Goal: Task Accomplishment & Management: Complete application form

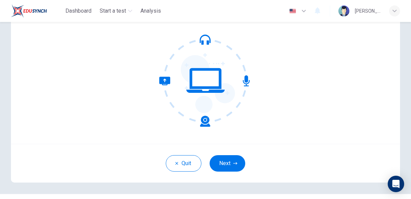
scroll to position [70, 0]
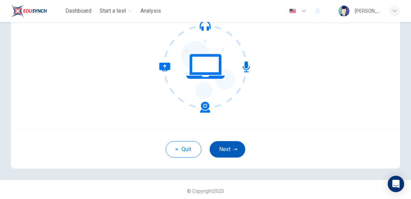
click at [224, 150] on button "Next" at bounding box center [227, 149] width 36 height 16
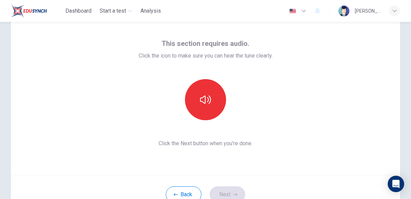
scroll to position [27, 0]
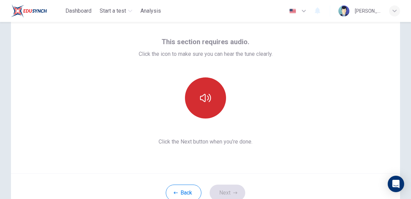
click at [200, 98] on icon "button" at bounding box center [205, 98] width 11 height 8
click at [226, 192] on button "Next" at bounding box center [227, 192] width 36 height 16
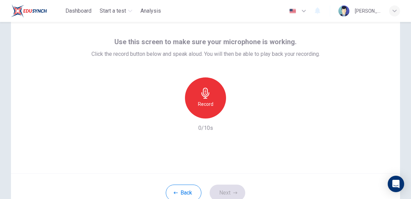
click at [216, 98] on div "Record" at bounding box center [205, 97] width 41 height 41
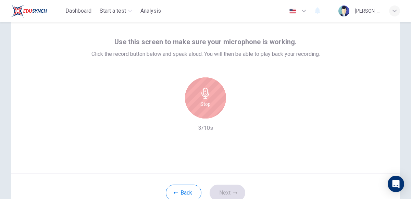
click at [216, 98] on div "Stop" at bounding box center [205, 97] width 41 height 41
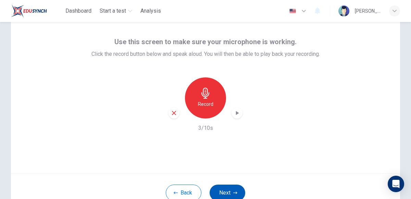
click at [233, 185] on button "Next" at bounding box center [227, 192] width 36 height 16
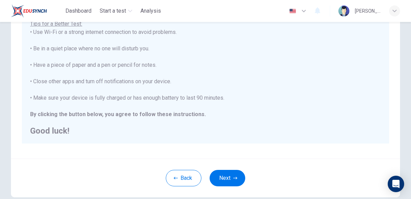
scroll to position [129, 0]
click at [224, 174] on button "Next" at bounding box center [227, 178] width 36 height 16
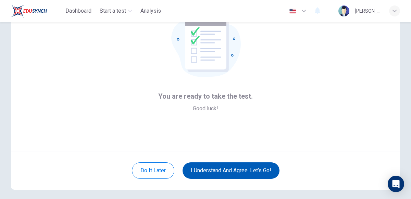
scroll to position [51, 0]
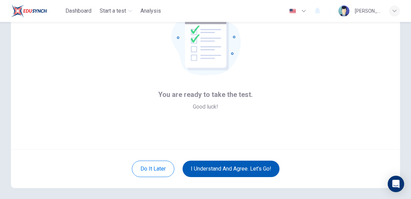
click at [240, 166] on button "I understand and agree. Let’s go!" at bounding box center [230, 168] width 97 height 16
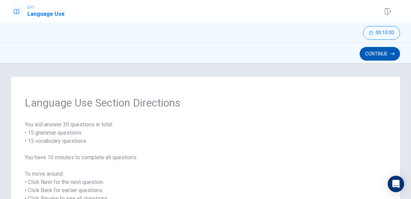
click at [383, 53] on button "Continue" at bounding box center [379, 54] width 40 height 14
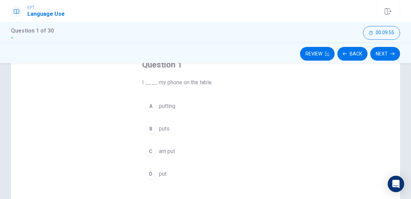
scroll to position [45, 0]
click at [148, 174] on div "D" at bounding box center [150, 174] width 11 height 11
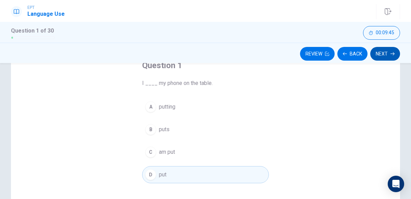
click at [382, 50] on button "Next" at bounding box center [385, 54] width 30 height 14
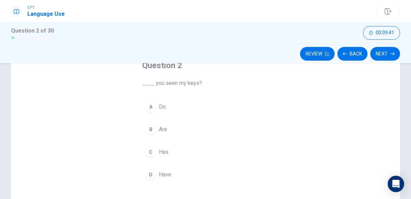
click at [166, 173] on span "Have" at bounding box center [165, 174] width 12 height 8
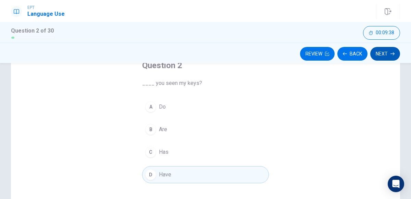
click at [382, 48] on button "Next" at bounding box center [385, 54] width 30 height 14
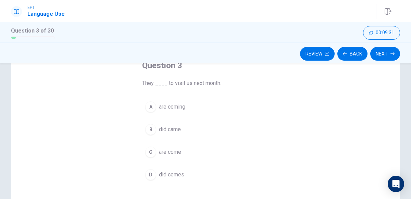
click at [178, 108] on span "are coming" at bounding box center [172, 107] width 26 height 8
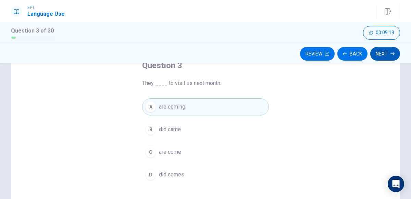
click at [385, 52] on button "Next" at bounding box center [385, 54] width 30 height 14
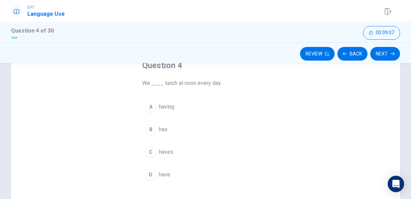
click at [154, 170] on div "D" at bounding box center [150, 174] width 11 height 11
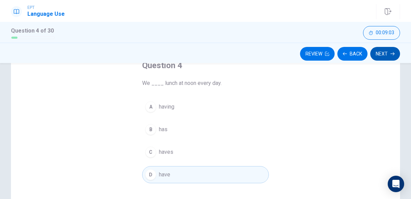
click at [390, 51] on button "Next" at bounding box center [385, 54] width 30 height 14
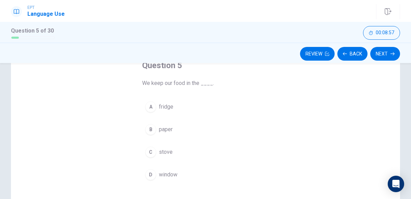
click at [168, 106] on span "fridge" at bounding box center [166, 107] width 14 height 8
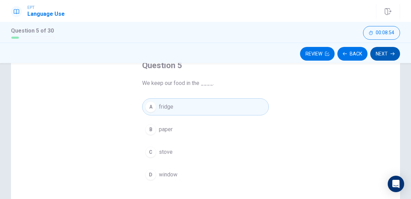
click at [385, 54] on button "Next" at bounding box center [385, 54] width 30 height 14
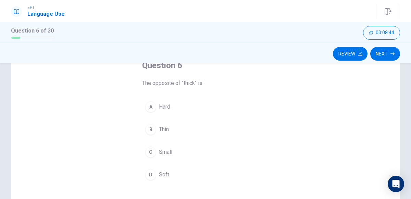
scroll to position [46, 0]
click at [166, 129] on span "Thin" at bounding box center [164, 129] width 10 height 8
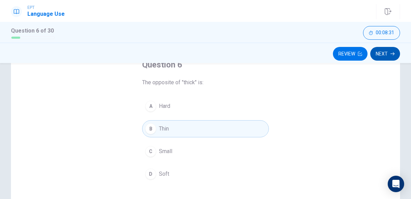
click at [382, 55] on button "Next" at bounding box center [385, 54] width 30 height 14
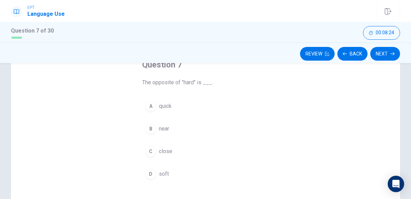
click at [169, 170] on button "D soft" at bounding box center [205, 173] width 127 height 17
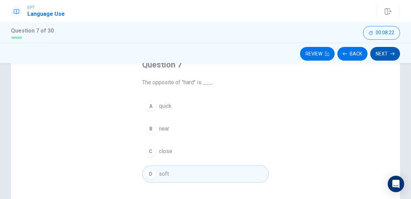
click at [395, 51] on button "Next" at bounding box center [385, 54] width 30 height 14
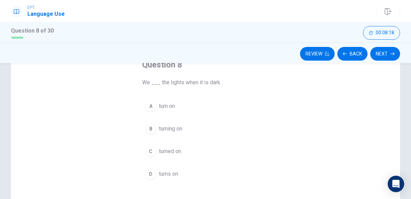
click at [175, 106] on span "turn on" at bounding box center [167, 106] width 16 height 8
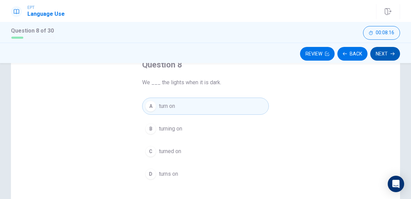
click at [379, 55] on button "Next" at bounding box center [385, 54] width 30 height 14
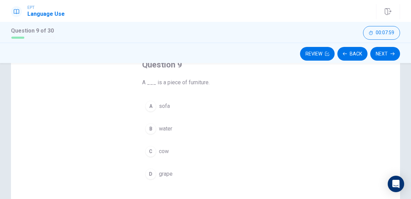
click at [166, 101] on button "A sofa" at bounding box center [205, 106] width 127 height 17
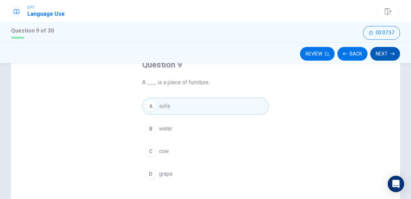
click at [381, 51] on button "Next" at bounding box center [385, 54] width 30 height 14
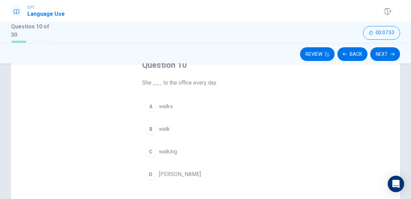
click at [173, 104] on button "A walks" at bounding box center [205, 106] width 127 height 17
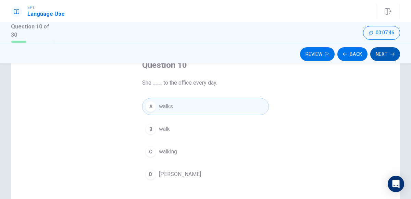
click at [377, 54] on button "Next" at bounding box center [385, 54] width 30 height 14
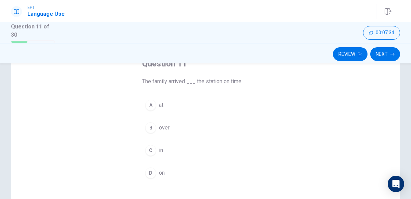
scroll to position [48, 0]
click at [161, 103] on span "at" at bounding box center [161, 104] width 4 height 8
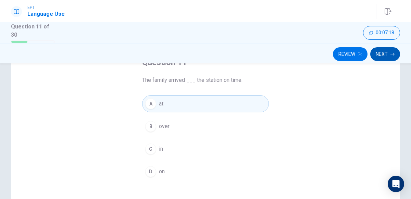
click at [385, 52] on button "Next" at bounding box center [385, 54] width 30 height 14
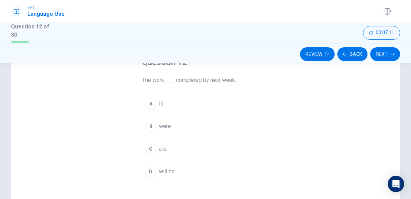
click at [172, 170] on span "will be" at bounding box center [167, 171] width 16 height 8
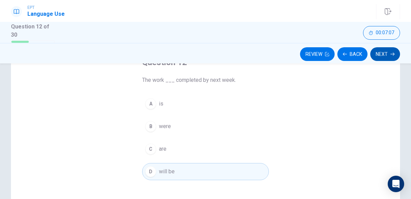
click at [385, 55] on button "Next" at bounding box center [385, 54] width 30 height 14
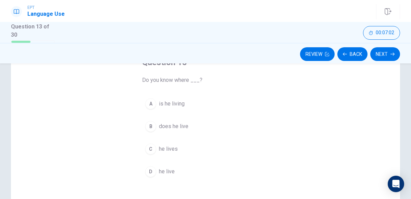
click at [168, 150] on span "he lives" at bounding box center [168, 149] width 19 height 8
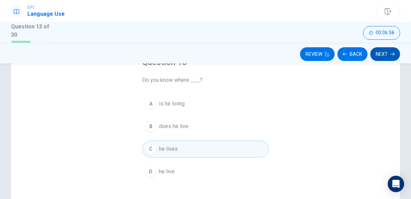
click at [380, 52] on button "Next" at bounding box center [385, 54] width 30 height 14
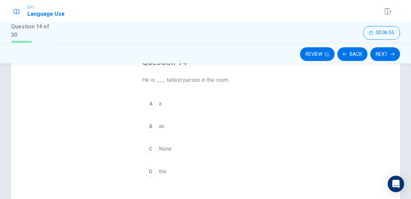
click at [165, 171] on span "the" at bounding box center [163, 171] width 8 height 8
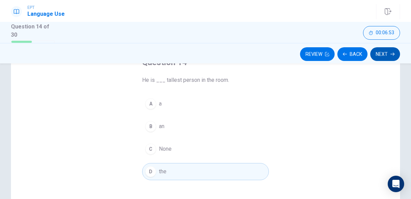
click at [391, 52] on icon "button" at bounding box center [392, 54] width 4 height 4
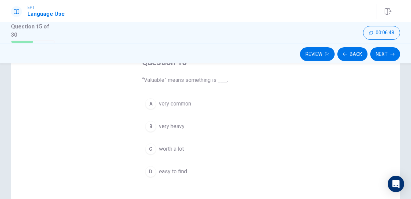
click at [182, 148] on span "worth a lot" at bounding box center [171, 149] width 25 height 8
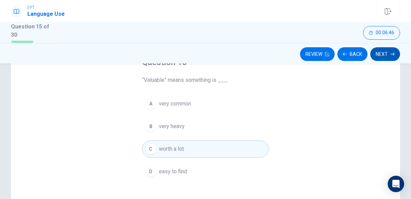
click at [381, 53] on button "Next" at bounding box center [385, 54] width 30 height 14
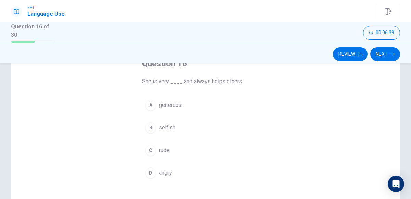
scroll to position [47, 0]
click at [178, 105] on span "generous" at bounding box center [170, 105] width 23 height 8
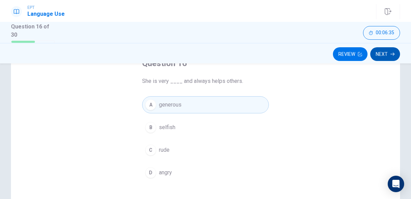
click at [386, 56] on button "Next" at bounding box center [385, 54] width 30 height 14
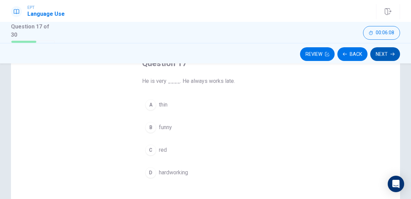
click at [372, 55] on button "Next" at bounding box center [385, 54] width 30 height 14
click at [166, 129] on span "office" at bounding box center [165, 127] width 13 height 8
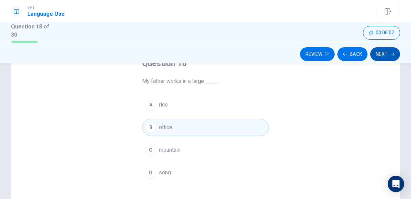
click at [380, 53] on button "Next" at bounding box center [385, 54] width 30 height 14
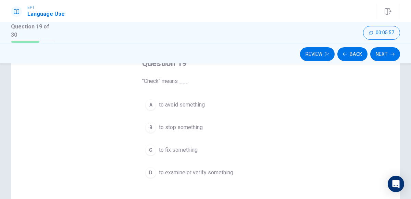
click at [231, 171] on span "to examine or verify something" at bounding box center [196, 172] width 74 height 8
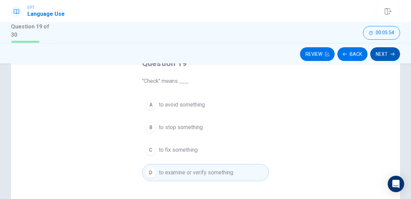
click at [380, 53] on button "Next" at bounding box center [385, 54] width 30 height 14
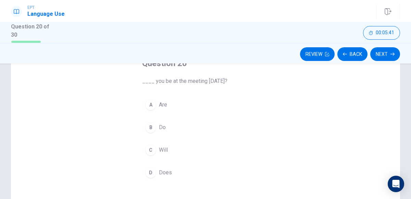
click at [165, 147] on span "Will" at bounding box center [163, 150] width 9 height 8
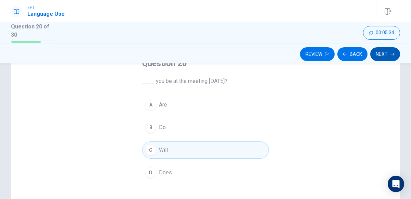
click at [385, 54] on button "Next" at bounding box center [385, 54] width 30 height 14
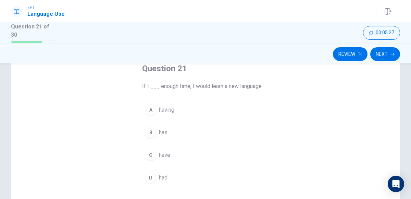
scroll to position [42, 0]
click at [166, 176] on span "had" at bounding box center [163, 177] width 9 height 8
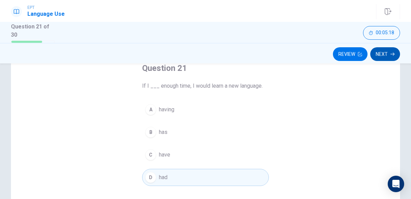
click at [388, 53] on button "Next" at bounding box center [385, 54] width 30 height 14
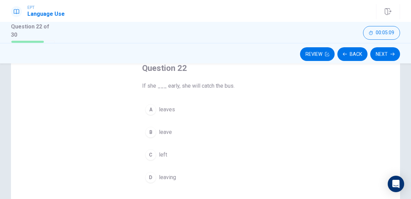
click at [168, 109] on span "leaves" at bounding box center [167, 109] width 16 height 8
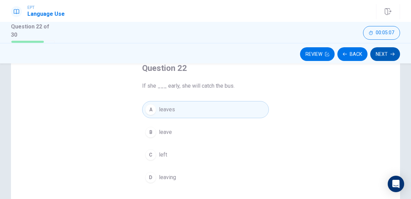
click at [390, 49] on button "Next" at bounding box center [385, 54] width 30 height 14
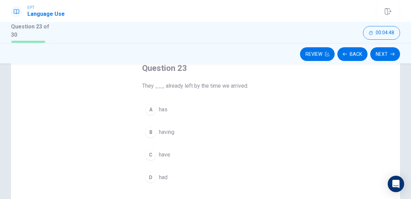
click at [164, 176] on span "had" at bounding box center [163, 177] width 9 height 8
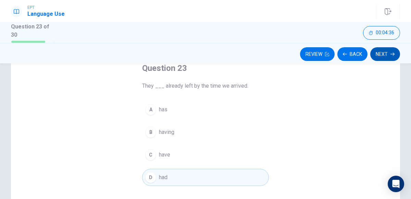
click at [385, 50] on button "Next" at bounding box center [385, 54] width 30 height 14
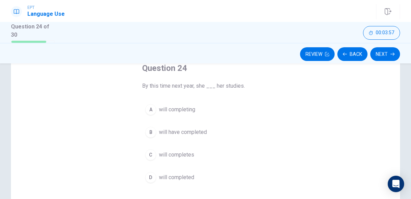
click at [197, 177] on button "D will completed" at bounding box center [205, 177] width 127 height 17
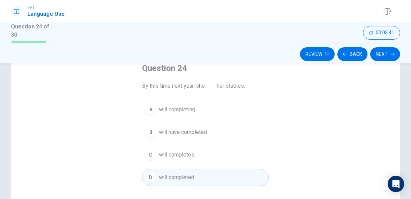
click at [211, 130] on button "B will have completed" at bounding box center [205, 132] width 127 height 17
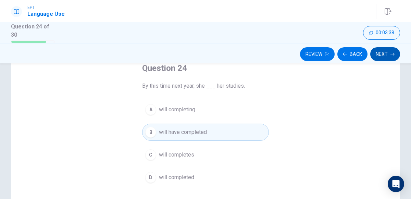
click at [384, 54] on button "Next" at bounding box center [385, 54] width 30 height 14
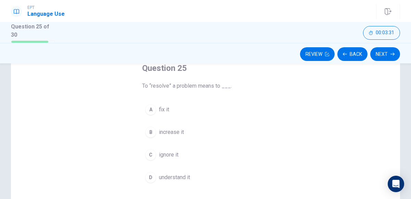
click at [180, 109] on button "A fix it" at bounding box center [205, 109] width 127 height 17
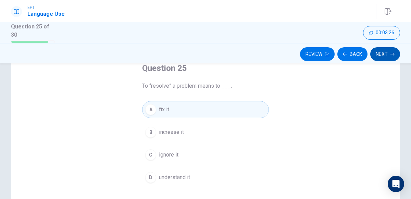
click at [383, 54] on button "Next" at bounding box center [385, 54] width 30 height 14
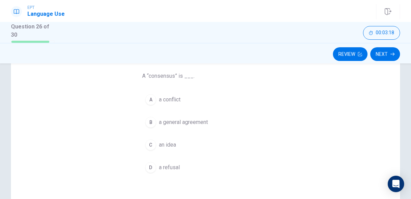
scroll to position [54, 0]
click at [204, 117] on span "a general agreement" at bounding box center [183, 120] width 49 height 8
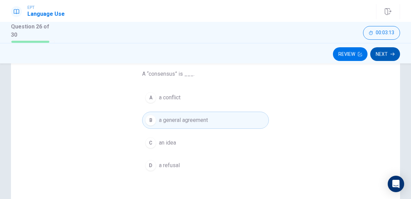
click at [389, 53] on button "Next" at bounding box center [385, 54] width 30 height 14
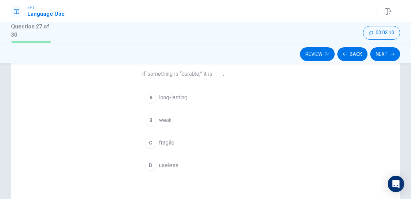
click at [190, 94] on button "A long-lasting" at bounding box center [205, 97] width 127 height 17
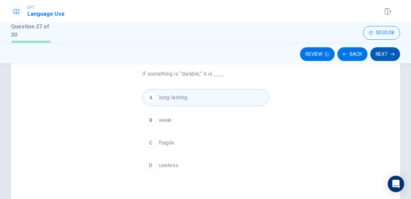
click at [390, 49] on button "Next" at bounding box center [385, 54] width 30 height 14
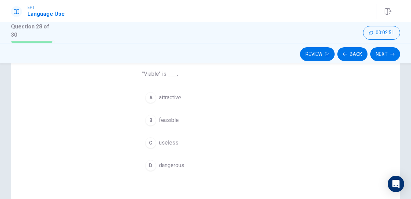
click at [163, 121] on span "feasible" at bounding box center [169, 120] width 20 height 8
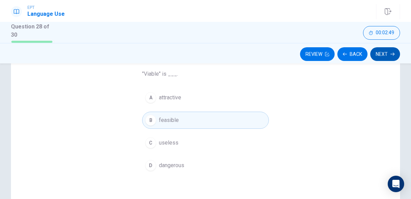
click at [375, 56] on button "Next" at bounding box center [385, 54] width 30 height 14
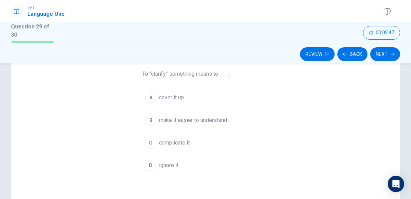
click at [222, 116] on span "make it easier to understand" at bounding box center [193, 120] width 68 height 8
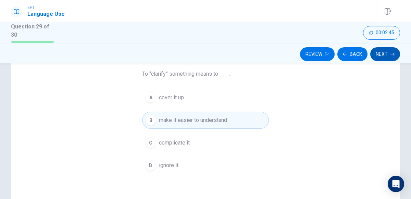
click at [382, 55] on button "Next" at bounding box center [385, 54] width 30 height 14
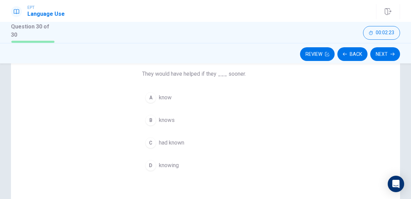
click at [168, 140] on span "had known" at bounding box center [171, 143] width 25 height 8
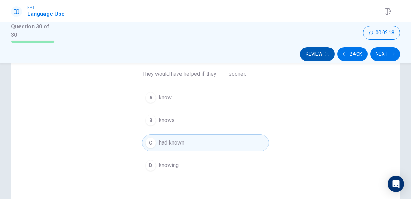
click at [315, 55] on button "Review" at bounding box center [317, 54] width 35 height 14
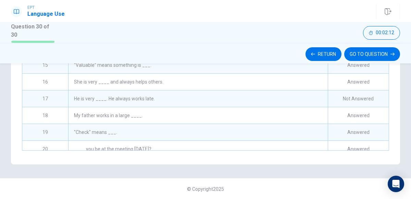
scroll to position [165, 0]
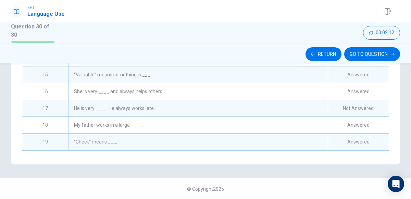
click at [258, 110] on div "He is very ____. He always works late." at bounding box center [197, 108] width 259 height 16
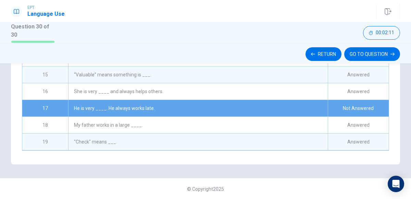
click at [258, 110] on div "He is very ____. He always works late." at bounding box center [197, 108] width 259 height 16
click at [373, 58] on button "GO TO QUESTION" at bounding box center [372, 54] width 56 height 14
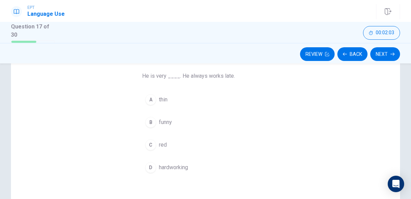
scroll to position [53, 0]
click at [189, 162] on button "D hardworking" at bounding box center [205, 166] width 127 height 17
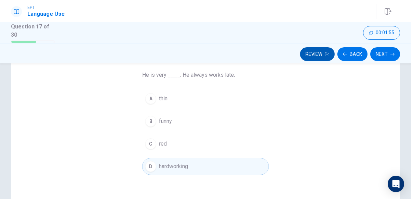
click at [316, 53] on button "Review" at bounding box center [317, 54] width 35 height 14
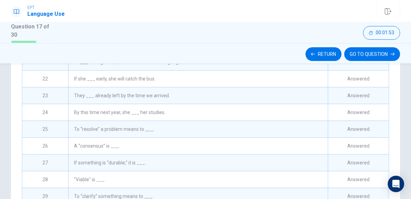
scroll to position [187, 0]
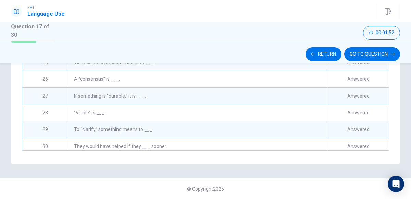
click at [287, 140] on div "They would have helped if they ___ sooner." at bounding box center [197, 146] width 259 height 16
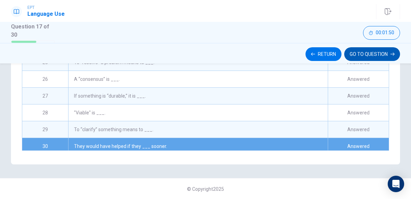
click at [379, 52] on button "GO TO QUESTION" at bounding box center [372, 54] width 56 height 14
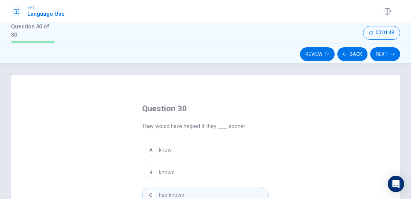
scroll to position [0, 0]
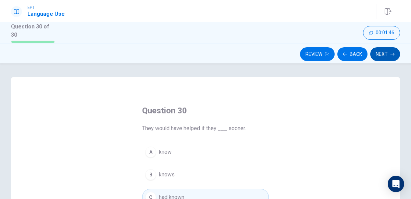
click at [385, 50] on button "Next" at bounding box center [385, 54] width 30 height 14
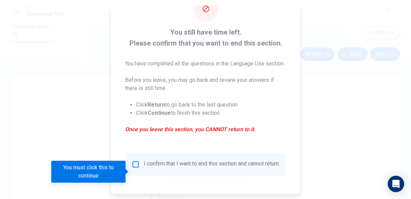
scroll to position [23, 0]
click at [336, 100] on div at bounding box center [205, 99] width 411 height 199
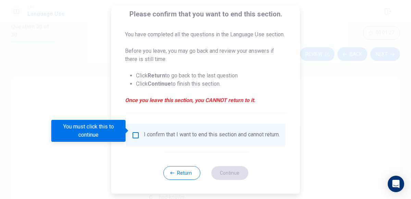
scroll to position [64, 0]
click at [180, 173] on button "Return" at bounding box center [181, 173] width 37 height 14
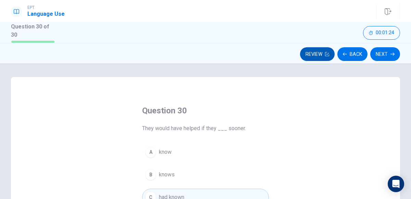
click at [309, 56] on button "Review" at bounding box center [317, 54] width 35 height 14
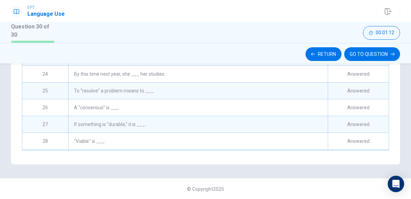
scroll to position [345, 0]
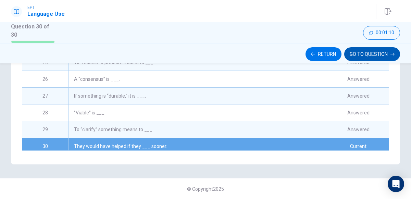
click at [358, 51] on button "GO TO QUESTION" at bounding box center [372, 54] width 56 height 14
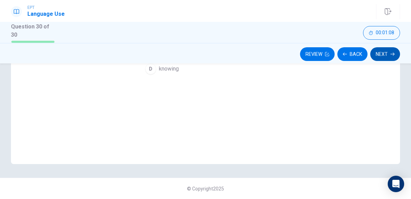
click at [388, 51] on button "Next" at bounding box center [385, 54] width 30 height 14
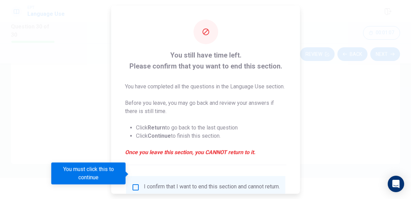
scroll to position [44, 0]
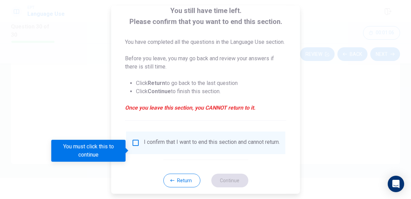
click at [178, 147] on div "I confirm that I want to end this section and cannot return." at bounding box center [212, 143] width 136 height 8
click at [134, 147] on input "You must click this to continue" at bounding box center [135, 143] width 8 height 8
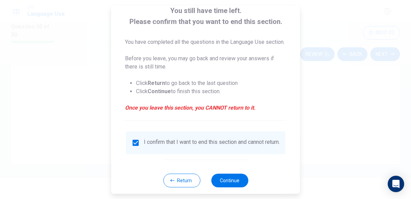
scroll to position [64, 0]
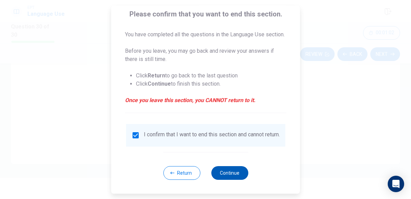
click at [219, 169] on button "Continue" at bounding box center [229, 173] width 37 height 14
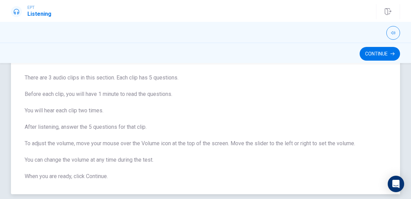
scroll to position [43, 0]
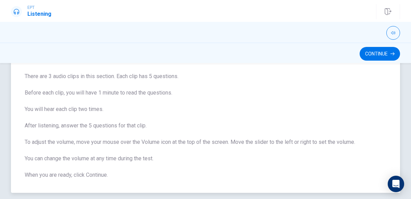
click at [211, 116] on span "There are 3 audio clips in this section. Each clip has 5 questions. Before each…" at bounding box center [205, 125] width 361 height 107
click at [374, 50] on button "Continue" at bounding box center [379, 54] width 40 height 14
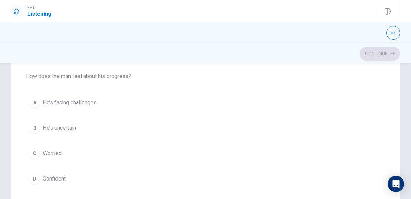
scroll to position [147, 0]
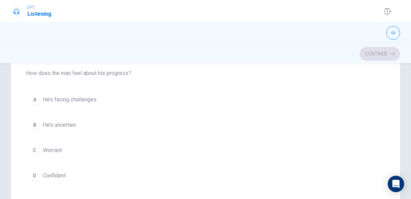
click at [101, 91] on button "A He’s facing challenges" at bounding box center [205, 99] width 359 height 17
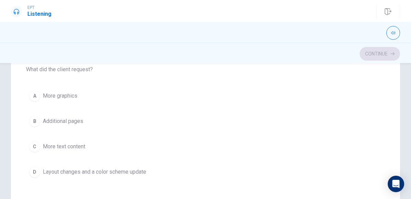
scroll to position [243, 0]
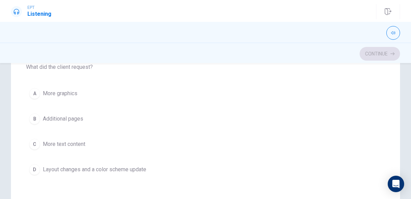
click at [128, 165] on span "Layout changes and a color scheme update" at bounding box center [94, 169] width 103 height 8
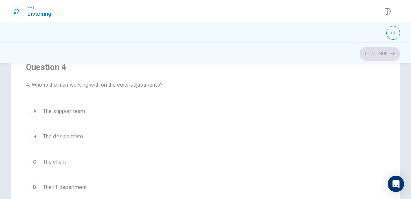
scroll to position [381, 0]
click at [80, 133] on span "The design team" at bounding box center [63, 136] width 40 height 8
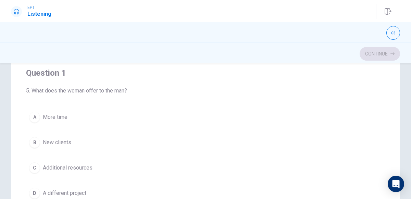
scroll to position [61, 0]
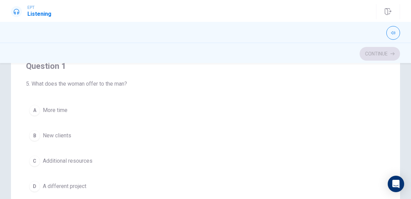
click at [96, 161] on button "C Additional resources" at bounding box center [205, 160] width 359 height 17
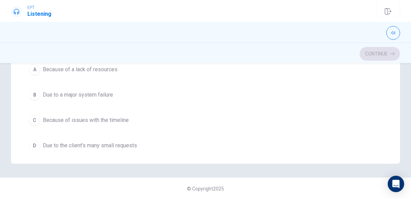
scroll to position [69, 0]
click at [124, 118] on span "Because of issues with the timeline" at bounding box center [86, 121] width 86 height 8
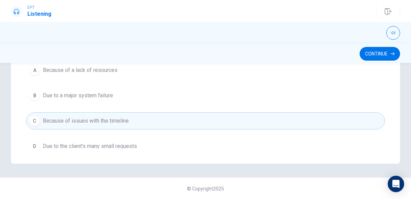
click at [142, 146] on button "D Due to the client’s many small requests" at bounding box center [205, 146] width 359 height 17
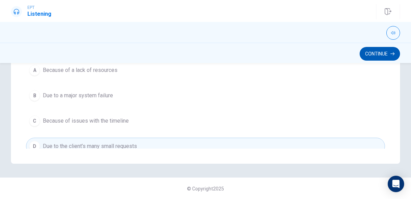
click at [375, 53] on button "Continue" at bounding box center [379, 54] width 40 height 14
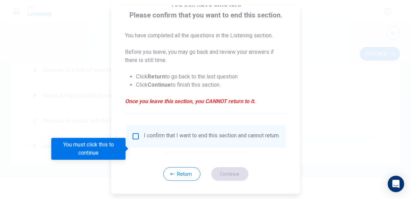
scroll to position [56, 0]
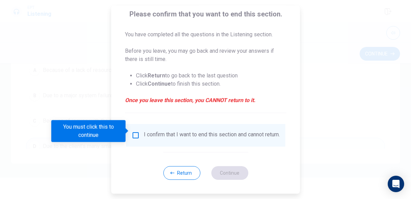
click at [219, 133] on div "I confirm that I want to end this section and cannot return." at bounding box center [212, 135] width 136 height 8
click at [131, 131] on input "You must click this to continue" at bounding box center [135, 135] width 8 height 8
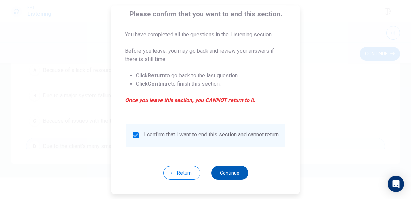
click at [228, 170] on button "Continue" at bounding box center [229, 173] width 37 height 14
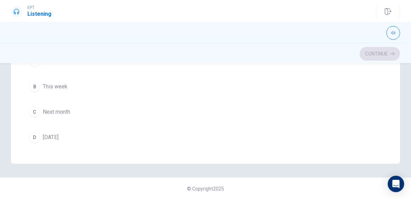
scroll to position [390, 0]
click at [60, 112] on span "Next month" at bounding box center [56, 112] width 27 height 8
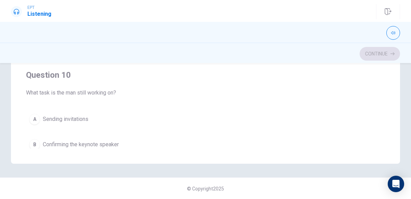
scroll to position [488, 0]
click at [118, 141] on span "Confirming the keynote speaker" at bounding box center [81, 145] width 76 height 8
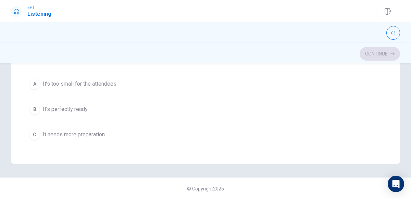
scroll to position [211, 0]
click at [93, 107] on button "B It’s perfectly ready" at bounding box center [205, 109] width 359 height 17
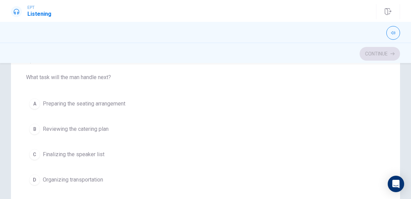
scroll to position [17, 0]
click at [102, 150] on span "Finalizing the speaker list" at bounding box center [74, 154] width 62 height 8
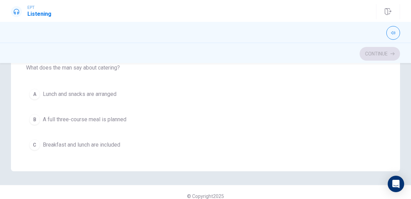
scroll to position [53, 0]
click at [120, 90] on button "A Lunch and snacks are arranged" at bounding box center [205, 93] width 359 height 17
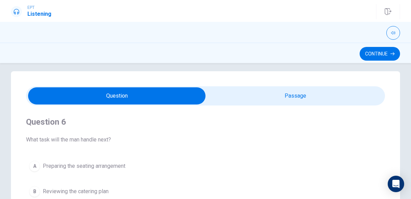
scroll to position [0, 0]
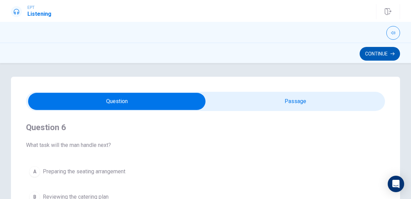
click at [365, 51] on button "Continue" at bounding box center [379, 54] width 40 height 14
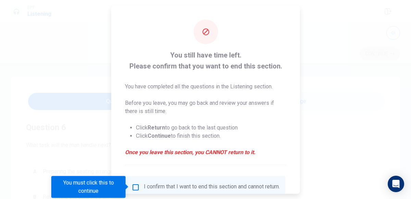
scroll to position [56, 0]
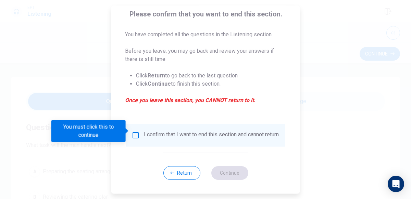
click at [135, 132] on input "You must click this to continue" at bounding box center [135, 135] width 8 height 8
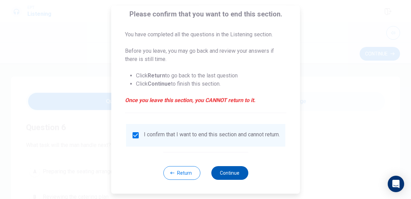
click at [225, 170] on button "Continue" at bounding box center [229, 173] width 37 height 14
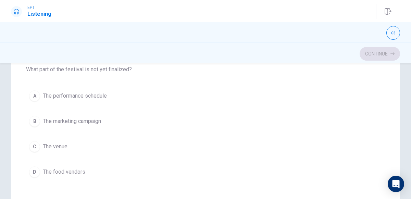
scroll to position [149, 0]
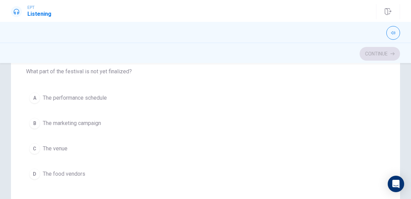
click at [110, 96] on button "A The performance schedule" at bounding box center [205, 97] width 359 height 17
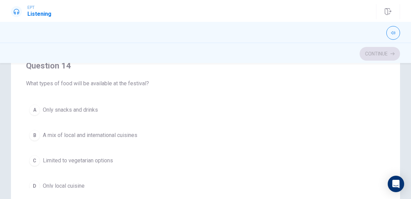
scroll to position [380, 0]
click at [111, 134] on span "A mix of local and international cuisines" at bounding box center [90, 136] width 94 height 8
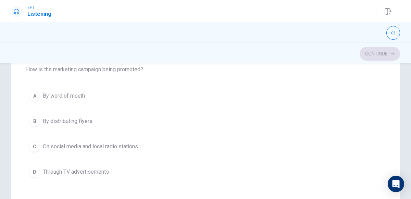
scroll to position [87, 0]
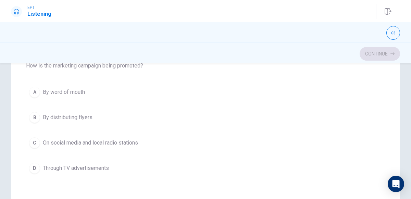
click at [137, 142] on span "On social media and local radio stations" at bounding box center [90, 143] width 95 height 8
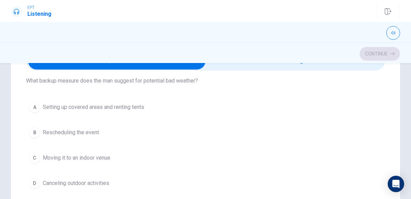
scroll to position [338, 0]
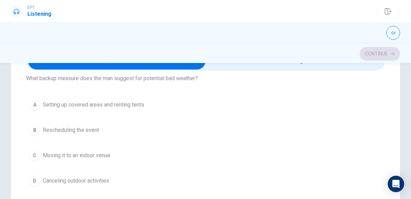
click at [111, 101] on span "Setting up covered areas and renting tents" at bounding box center [93, 105] width 101 height 8
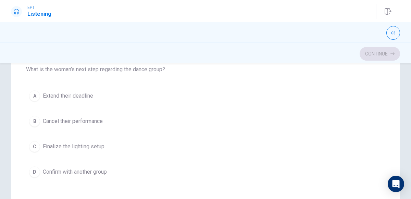
scroll to position [77, 0]
click at [102, 168] on span "Confirm with another group" at bounding box center [75, 171] width 64 height 8
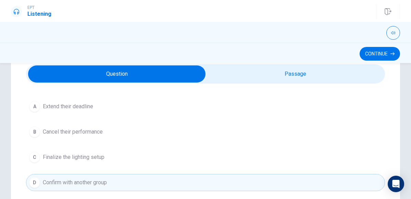
scroll to position [39, 0]
click at [394, 55] on button "Continue" at bounding box center [379, 54] width 40 height 14
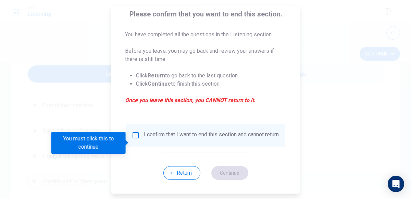
scroll to position [56, 0]
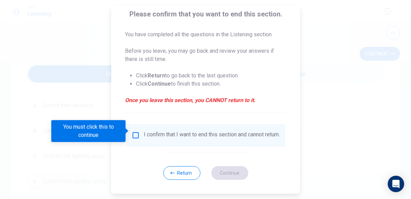
click at [134, 131] on input "You must click this to continue" at bounding box center [135, 135] width 8 height 8
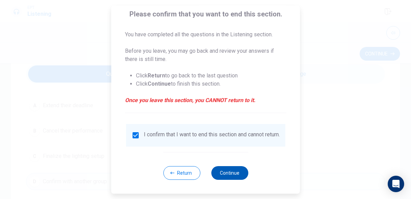
click at [236, 169] on button "Continue" at bounding box center [229, 173] width 37 height 14
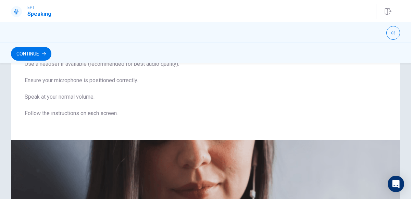
scroll to position [0, 0]
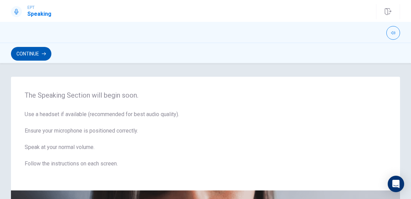
click at [30, 55] on button "Continue" at bounding box center [31, 54] width 40 height 14
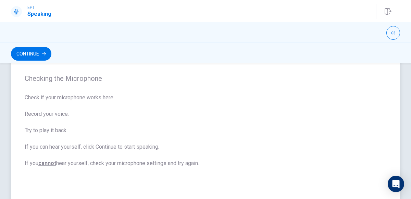
scroll to position [41, 0]
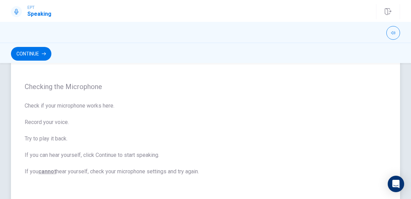
click at [115, 107] on span "Check if your microphone works here. Record your voice. Try to play it back. If…" at bounding box center [205, 139] width 361 height 74
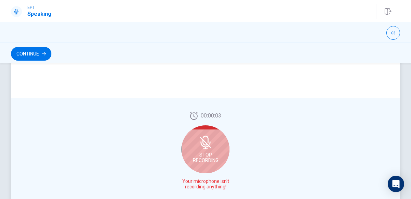
scroll to position [194, 0]
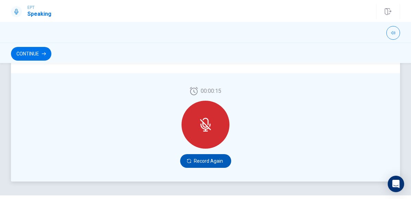
click at [217, 158] on button "Record Again" at bounding box center [205, 161] width 51 height 14
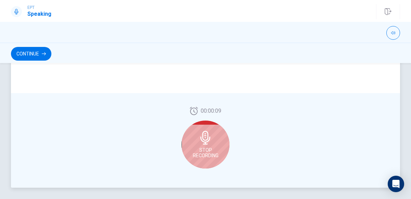
scroll to position [197, 0]
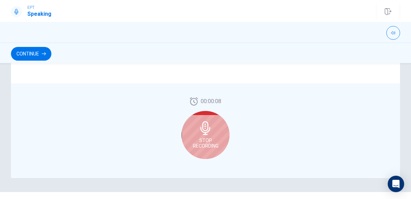
click at [198, 129] on div "Stop Recording" at bounding box center [205, 135] width 48 height 48
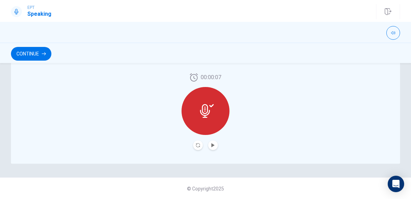
scroll to position [0, 0]
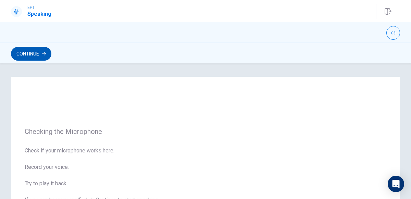
click at [31, 55] on button "Continue" at bounding box center [31, 54] width 40 height 14
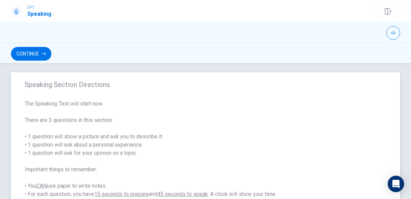
scroll to position [6, 0]
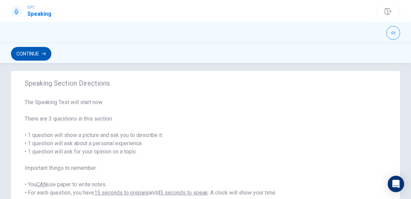
click at [35, 54] on button "Continue" at bounding box center [31, 54] width 40 height 14
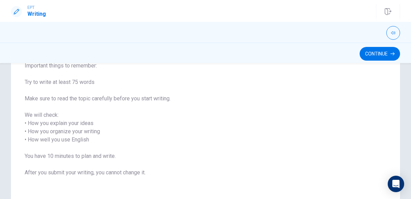
scroll to position [76, 0]
click at [391, 54] on icon "button" at bounding box center [392, 54] width 4 height 4
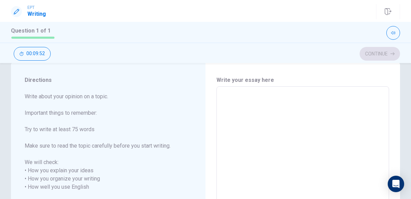
scroll to position [0, 0]
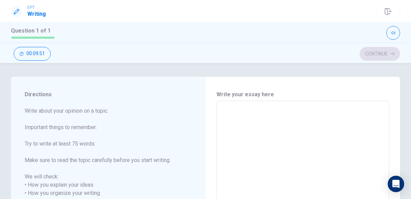
click at [248, 115] on textarea at bounding box center [302, 201] width 163 height 190
type textarea "l"
type textarea "x"
type textarea "la"
type textarea "x"
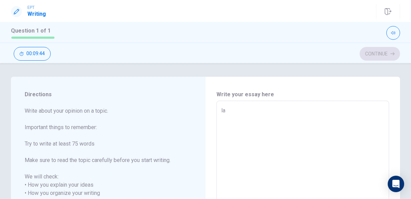
type textarea "las"
type textarea "x"
type textarea "last"
type textarea "x"
type textarea "last"
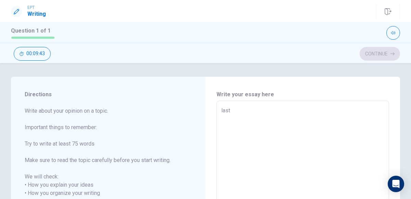
type textarea "x"
type textarea "last s"
type textarea "x"
type textarea "last su"
type textarea "x"
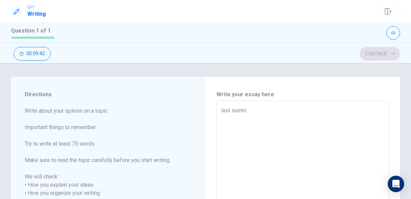
type textarea "last summe"
type textarea "x"
type textarea "last summer"
type textarea "x"
type textarea "last summer,"
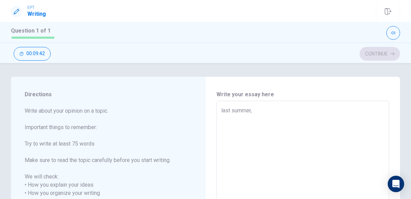
type textarea "x"
type textarea "last summer,"
type textarea "x"
type textarea "last summer, i"
type textarea "x"
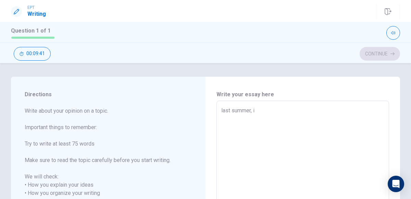
type textarea "last summer, i"
type textarea "x"
type textarea "last summer, i d"
type textarea "x"
type textarea "last summer, i dd"
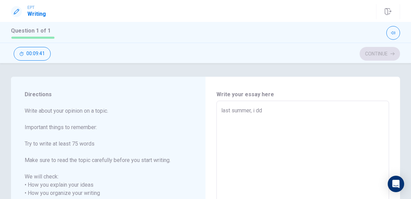
type textarea "x"
type textarea "last summer, i d"
type textarea "x"
type textarea "last summer, i di"
type textarea "x"
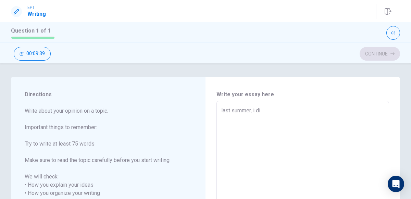
type textarea "last summer, i did"
type textarea "x"
type textarea "last summer, i did"
type textarea "x"
type textarea "last summer, i did a"
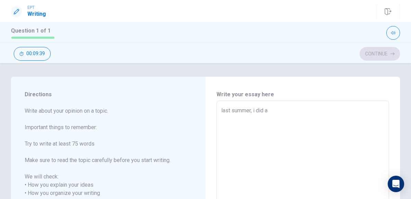
type textarea "x"
type textarea "last summer, i did an"
type textarea "x"
type textarea "last summer, i did an"
type textarea "x"
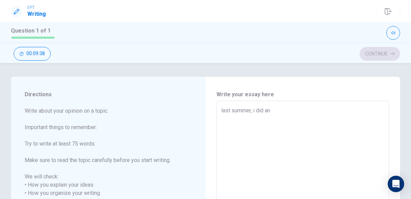
type textarea "last summer, i did an e"
type textarea "x"
type textarea "last summer, i did an ex"
type textarea "x"
type textarea "last summer, i did an exc"
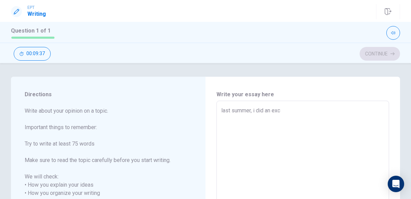
type textarea "x"
type textarea "last summer, i did an exch"
type textarea "x"
type textarea "last summer, i did an excha"
type textarea "x"
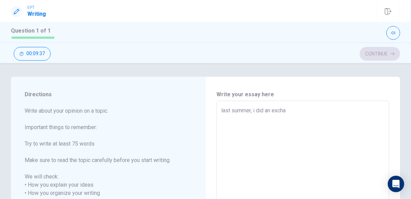
type textarea "last summer, i did an exchan"
type textarea "x"
type textarea "last summer, i did an exchang"
type textarea "x"
type textarea "last summer, i did an exchange"
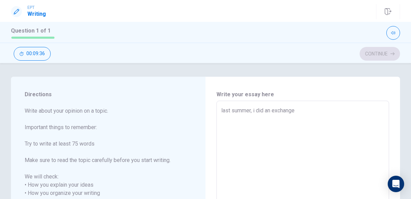
type textarea "x"
type textarea "last summer, i did an exchange t"
type textarea "x"
type textarea "last summer, i did an exchange to"
type textarea "x"
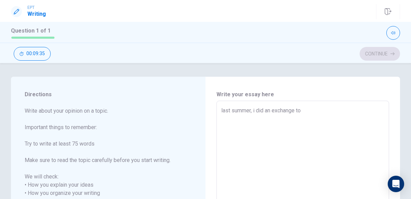
type textarea "last summer, i did an exchange to"
type textarea "x"
type textarea "last summer, i did an exchange to n"
type textarea "x"
type textarea "last summer, i did an exchange to ne"
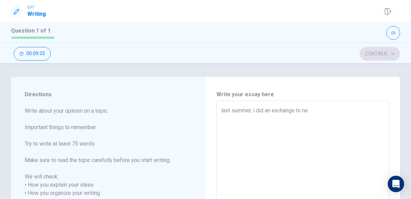
type textarea "x"
type textarea "last summer, i did an exchange to new"
type textarea "x"
type textarea "last summer, i did an exchange to new"
type textarea "x"
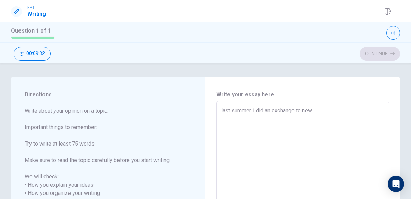
type textarea "last summer, i did an exchange to new y"
type textarea "x"
type textarea "last summer, i did an exchange to new yo"
type textarea "x"
type textarea "last summer, i did an exchange to new yor"
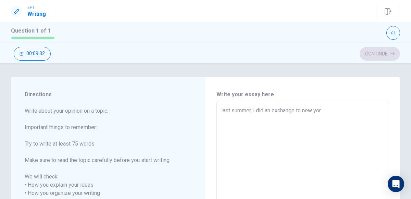
type textarea "x"
type textarea "last summer, i did an exchange to [US_STATE]"
type textarea "x"
type textarea "last summer, i did an exchange to [US_STATE]."
type textarea "x"
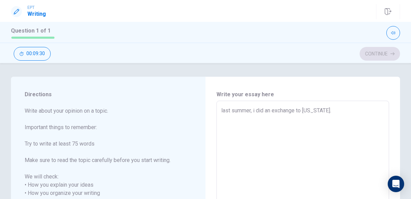
type textarea "last summer, i did an exchange to [US_STATE]."
type textarea "x"
type textarea "last summer, i did an exchange to [US_STATE]. i"
type textarea "x"
type textarea "last summer, i did an exchange to [US_STATE]. it"
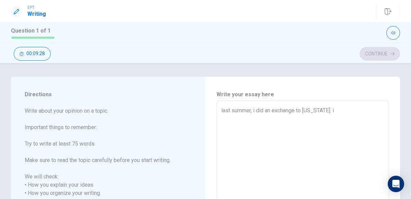
type textarea "x"
type textarea "last summer, i did an exchange to [US_STATE]. it"
type textarea "x"
type textarea "last summer, i did an exchange to [US_STATE]. it w"
type textarea "x"
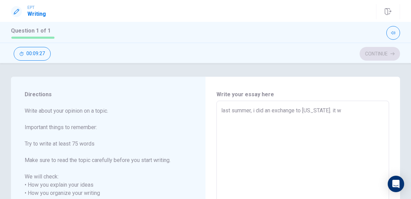
type textarea "last summer, i did an exchange to [US_STATE]. it wa"
type textarea "x"
type textarea "last summer, i did an exchange to [US_STATE]. it was"
type textarea "x"
type textarea "last summer, i did an exchange to [US_STATE]. it was"
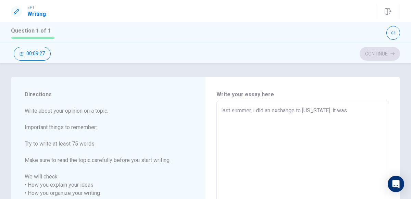
type textarea "x"
type textarea "last summer, i did an exchange to [US_STATE]. it was a"
type textarea "x"
type textarea "last summer, i did an exchange to [US_STATE]. it was an"
type textarea "x"
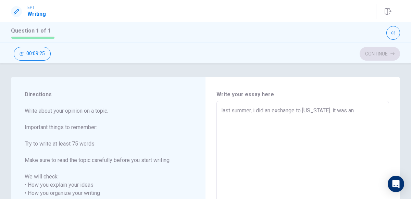
type textarea "last summer, i did an exchange to [US_STATE]. it was an"
type textarea "x"
type textarea "last summer, i did an exchange to [US_STATE]. it was an a"
type textarea "x"
type textarea "last summer, i did an exchange to [US_STATE]. it was an am"
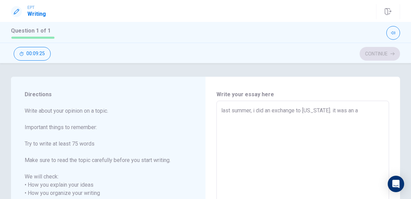
type textarea "x"
type textarea "last summer, i did an exchange to [US_STATE]. it was an ama"
type textarea "x"
type textarea "last summer, i did an exchange to [US_STATE]. it was an amaz"
type textarea "x"
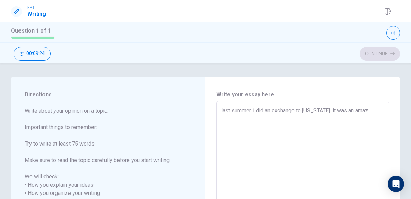
type textarea "last summer, i did an exchange to [US_STATE]. it was an amazi"
type textarea "x"
type textarea "last summer, i did an exchange to [US_STATE]. it was an amazin"
type textarea "x"
type textarea "last summer, i did an exchange to [US_STATE]. it was an amazing"
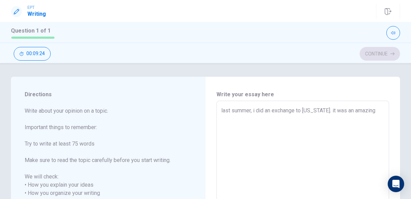
type textarea "x"
type textarea "last summer, i did an exchange to [US_STATE]. it was an amazing"
type textarea "x"
type textarea "last summer, i did an exchange to [US_STATE]. it was an amazing e"
type textarea "x"
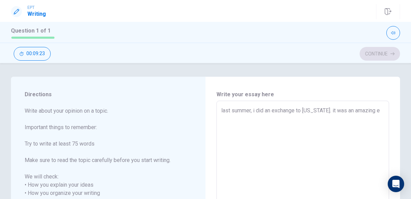
type textarea "last summer, i did an exchange to [US_STATE]. it was an amazing ex"
type textarea "x"
type textarea "last summer, i did an exchange to [US_STATE]. it was an amazing exe"
type textarea "x"
type textarea "last summer, i did an exchange to [US_STATE]. it was an amazing exep"
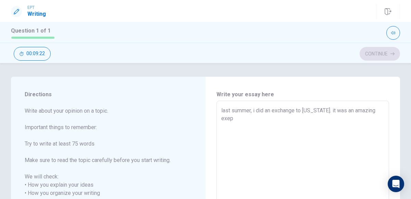
type textarea "x"
type textarea "last summer, i did an exchange to [US_STATE]. it was an amazing exepi"
type textarea "x"
type textarea "last summer, i did an exchange to [US_STATE]. it was an amazing exep"
type textarea "x"
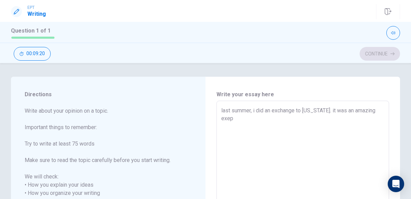
type textarea "last summer, i did an exchange to [US_STATE]. it was an amazing exe"
type textarea "x"
type textarea "last summer, i did an exchange to [US_STATE]. it was an amazing ex"
type textarea "x"
type textarea "last summer, i did an exchange to [US_STATE]. it was an amazing exp"
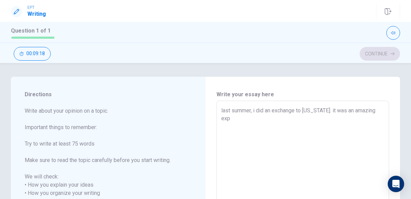
type textarea "x"
type textarea "last summer, i did an exchange to [US_STATE]. it was an amazing expi"
type textarea "x"
type textarea "last summer, i did an exchange to [US_STATE]. it was an amazing exp"
type textarea "x"
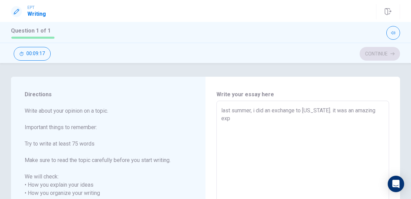
type textarea "last summer, i did an exchange to [US_STATE]. it was an amazing expe"
type textarea "x"
type textarea "last summer, i did an exchange to [US_STATE]. it was an amazing exper"
type textarea "x"
type textarea "last summer, i did an exchange to [US_STATE]. it was an amazing experi"
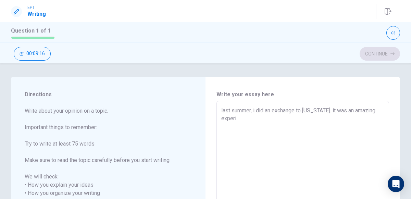
type textarea "x"
type textarea "last summer, i did an exchange to [US_STATE]. it was an amazing experie"
type textarea "x"
type textarea "last summer, i did an exchange to [US_STATE]. it was an amazing experien"
type textarea "x"
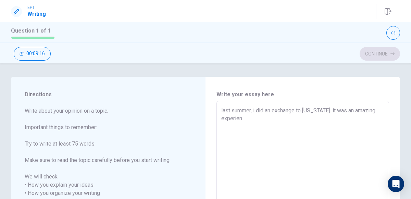
type textarea "last summer, i did an exchange to [US_STATE]. it was an amazing experienc"
type textarea "x"
type textarea "last summer, i did an exchange to [US_STATE]. it was an amazing experience"
type textarea "x"
type textarea "last summer, i did an exchange to [US_STATE]. it was an amazing experience"
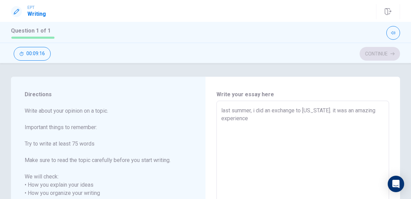
type textarea "x"
type textarea "last summer, i did an exchange to [US_STATE]. it was an amazing experience f"
type textarea "x"
type textarea "last summer, i did an exchange to [US_STATE]. it was an amazing experience fo"
type textarea "x"
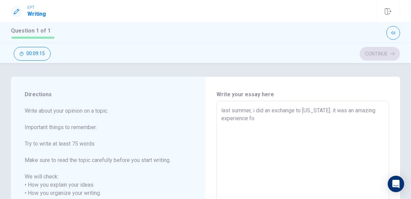
type textarea "last summer, i did an exchange to [US_STATE]. it was an amazing experience for"
type textarea "x"
type textarea "last summer, i did an exchange to [US_STATE]. it was an amazing experience for"
type textarea "x"
type textarea "last summer, i did an exchange to [US_STATE]. it was an amazing experience for m"
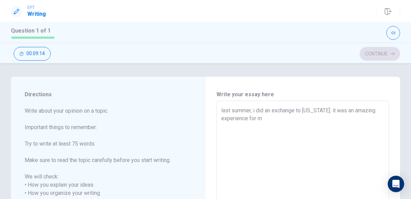
type textarea "x"
type textarea "last summer, i did an exchange to [US_STATE]. it was an amazing experience for …"
type textarea "x"
type textarea "last summer, i did an exchange to [US_STATE]. it was an amazing experience for …"
type textarea "x"
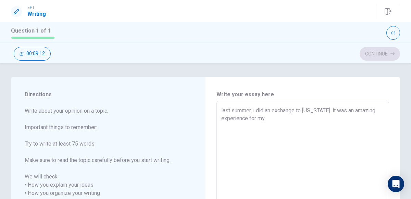
type textarea "last summer, i did an exchange to [US_STATE]. it was an amazing experience for …"
type textarea "x"
type textarea "last summer, i did an exchange to [US_STATE]. it was an amazing experience for m"
type textarea "x"
type textarea "last summer, i did an exchange to [US_STATE]. it was an amazing experience for …"
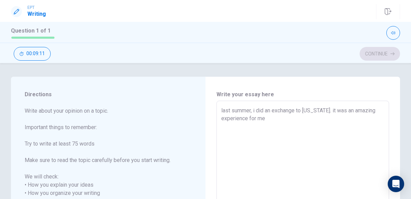
type textarea "x"
type textarea "last summer, i did an exchange to [US_STATE]. it was an amazing experience for …"
type textarea "x"
type textarea "last summer, i did an exchange to [US_STATE]. it was an amazing experience for …"
type textarea "x"
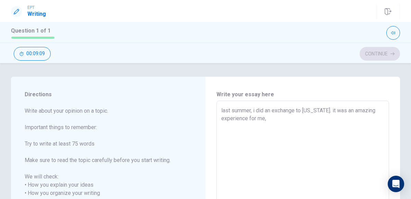
type textarea "last summer, i did an exchange to [US_STATE]. it was an amazing experience for …"
type textarea "x"
type textarea "last summer, i did an exchange to [US_STATE]. it was an amazing experience for …"
type textarea "x"
type textarea "last summer, i did an exchange to [US_STATE]. it was an amazing experience for …"
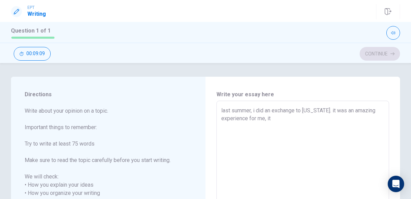
type textarea "x"
type textarea "last summer, i did an exchange to [US_STATE]. it was an amazing experience for …"
type textarea "x"
type textarea "last summer, i did an exchange to [US_STATE]. it was an amazing experience for …"
type textarea "x"
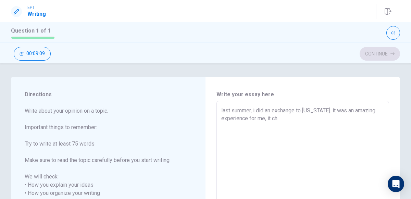
type textarea "last summer, i did an exchange to [US_STATE]. it was an amazing experience for …"
type textarea "x"
type textarea "last summer, i did an exchange to [US_STATE]. it was an amazing experience for …"
type textarea "x"
type textarea "last summer, i did an exchange to [US_STATE]. it was an amazing experience for …"
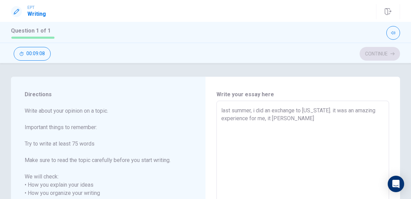
type textarea "x"
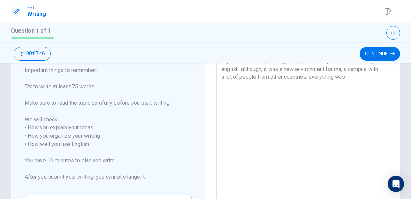
scroll to position [60, 0]
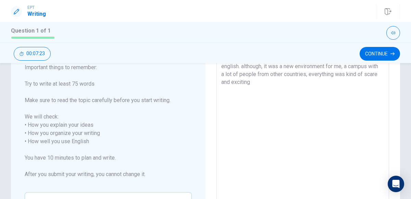
click at [343, 68] on textarea "last summer, i did an exchange to [US_STATE]. it was an amazing experience for …" at bounding box center [302, 142] width 163 height 190
click at [261, 89] on textarea "last summer, i did an exchange to [US_STATE]. it was an amazing experience for …" at bounding box center [302, 142] width 163 height 190
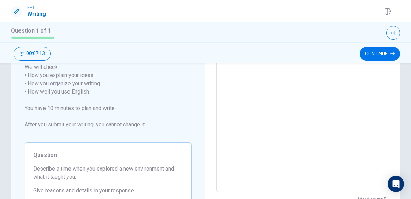
scroll to position [0, 0]
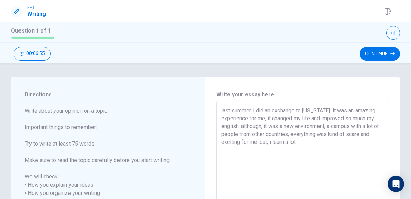
click at [272, 141] on textarea "last summer, i did an exchange to [US_STATE]. it was an amazing experience for …" at bounding box center [302, 201] width 163 height 190
click at [285, 141] on textarea "last summer, i did an exchange to [US_STATE]. it was an amazing experience for …" at bounding box center [302, 201] width 163 height 190
click at [303, 142] on textarea "last summer, i did an exchange to [US_STATE]. it was an amazing experience for …" at bounding box center [302, 201] width 163 height 190
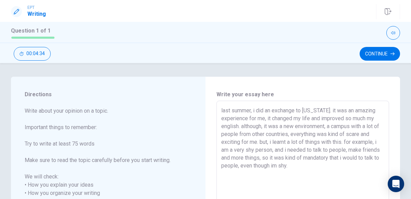
click at [360, 157] on textarea "last summer, i did an exchange to [US_STATE]. it was an amazing experience for …" at bounding box center [302, 201] width 163 height 190
click at [311, 169] on textarea "last summer, i did an exchange to [US_STATE]. it was an amazing experience for …" at bounding box center [302, 201] width 163 height 190
click at [286, 149] on textarea "last summer, i did an exchange to [US_STATE]. it was an amazing experience for …" at bounding box center [302, 201] width 163 height 190
click at [325, 165] on textarea "last summer, i did an exchange to [US_STATE]. it was an amazing experience for …" at bounding box center [302, 201] width 163 height 190
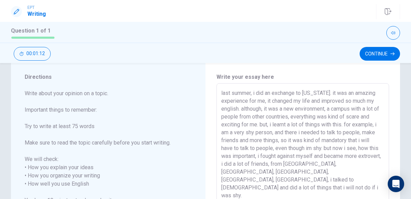
scroll to position [17, 0]
click at [229, 131] on textarea "last summer, i did an exchange to [US_STATE]. it was an amazing experience for …" at bounding box center [302, 184] width 163 height 190
click at [286, 132] on textarea "last summer, i did an exchange to [US_STATE]. it was an amazing experience for …" at bounding box center [302, 184] width 163 height 190
click at [273, 148] on textarea "last summer, i did an exchange to [US_STATE]. it was an amazing experience for …" at bounding box center [302, 184] width 163 height 190
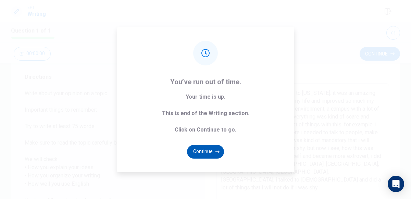
click at [214, 152] on button "Continue" at bounding box center [205, 152] width 37 height 14
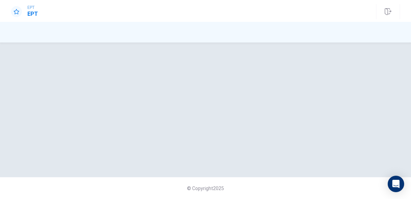
scroll to position [0, 0]
click at [41, 146] on div at bounding box center [205, 109] width 411 height 107
click at [226, 128] on div at bounding box center [205, 109] width 411 height 107
click at [243, 135] on div at bounding box center [205, 109] width 411 height 107
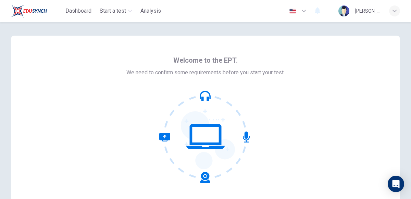
click at [396, 10] on div "button" at bounding box center [394, 10] width 11 height 11
